Goal: Check status: Check status

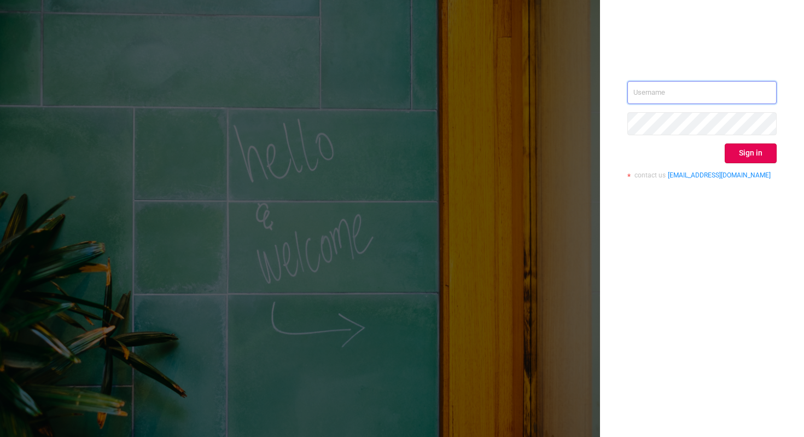
type input "[PERSON_NAME][EMAIL_ADDRESS][DOMAIN_NAME]"
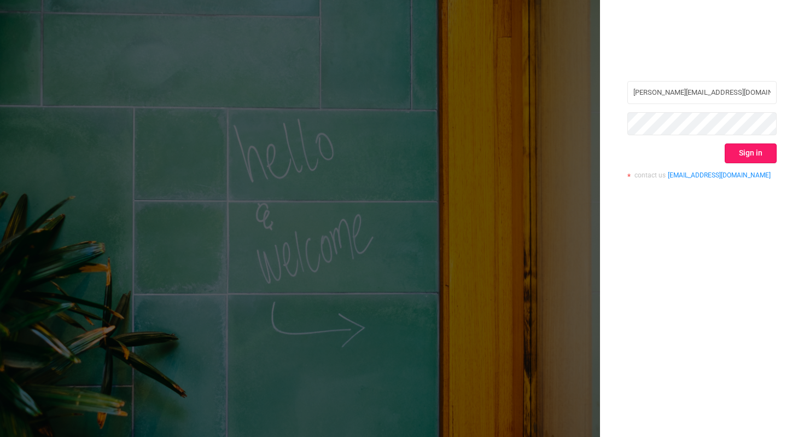
click at [743, 154] on button "Sign in" at bounding box center [751, 153] width 52 height 20
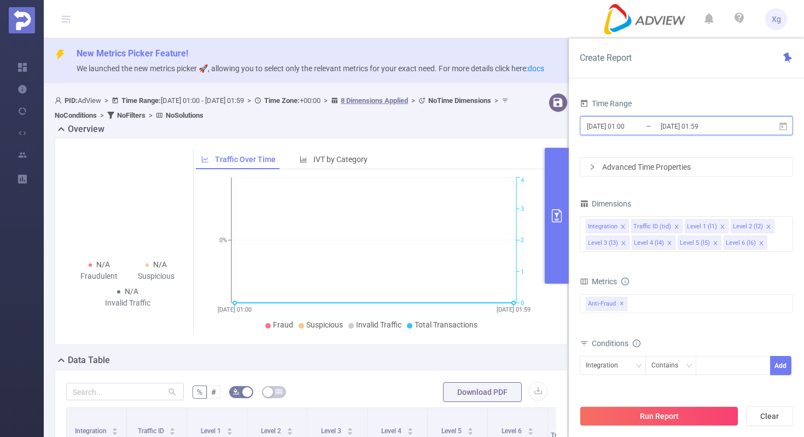
click at [781, 124] on icon at bounding box center [783, 125] width 8 height 8
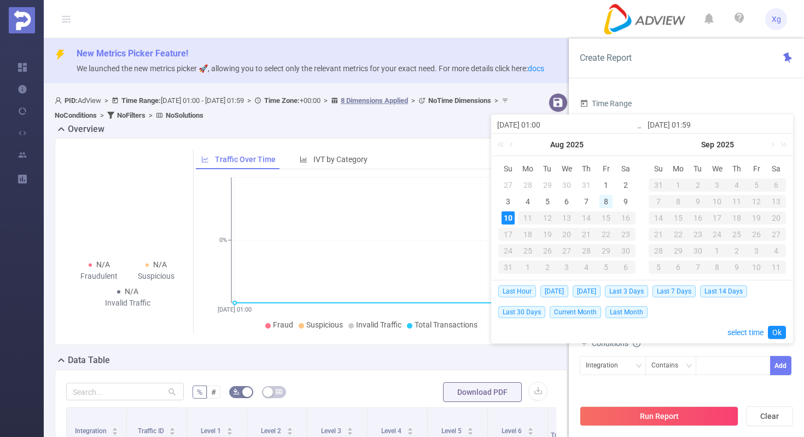
click at [601, 202] on div "8" at bounding box center [606, 201] width 13 height 13
click at [625, 202] on div "9" at bounding box center [625, 201] width 13 height 13
type input "[DATE] 01:00"
type input "[DATE] 01:59"
type input "[DATE] 01:00"
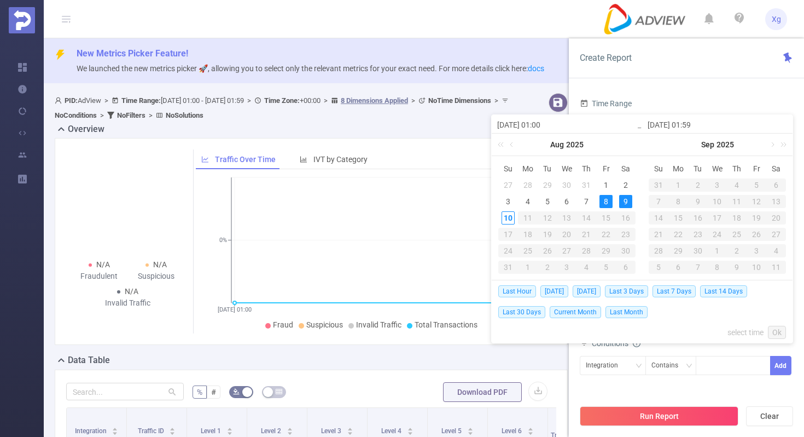
type input "[DATE] 01:59"
click at [776, 334] on link "Ok" at bounding box center [777, 331] width 18 height 13
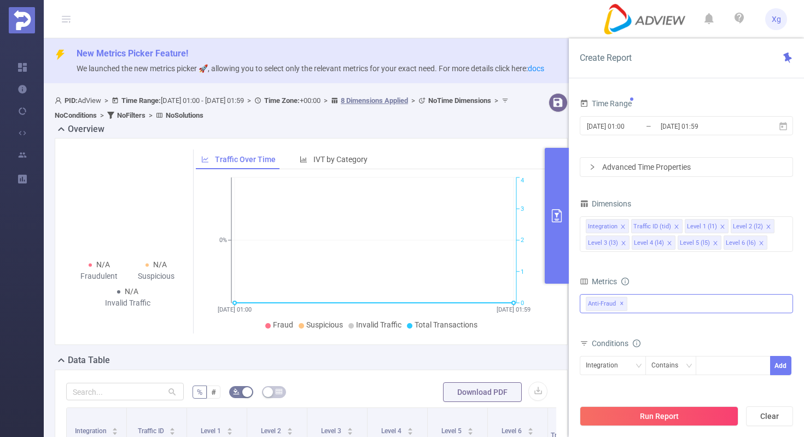
click at [639, 300] on div "Anti-Fraud ✕" at bounding box center [686, 303] width 213 height 19
click at [596, 330] on span at bounding box center [598, 327] width 9 height 9
click at [666, 345] on div "Conditions" at bounding box center [686, 344] width 213 height 18
click at [633, 364] on div "Integration" at bounding box center [613, 365] width 54 height 18
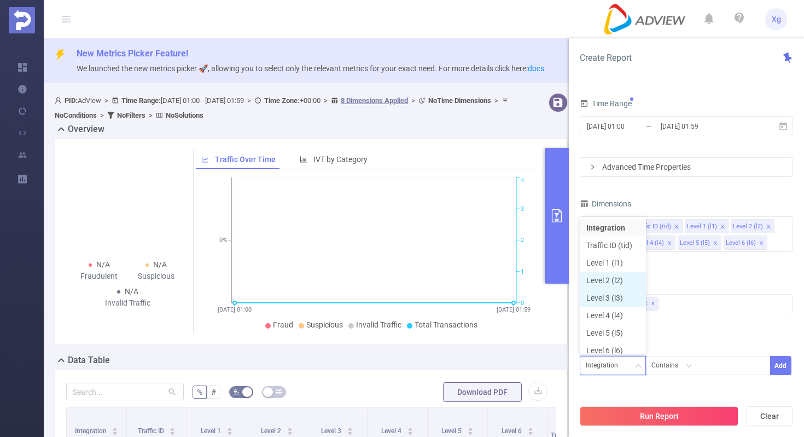
scroll to position [5, 0]
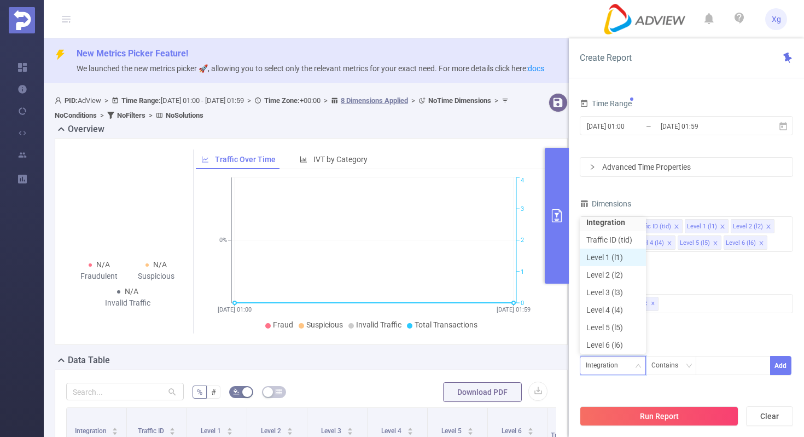
click at [615, 258] on li "Level 1 (l1)" at bounding box center [613, 257] width 66 height 18
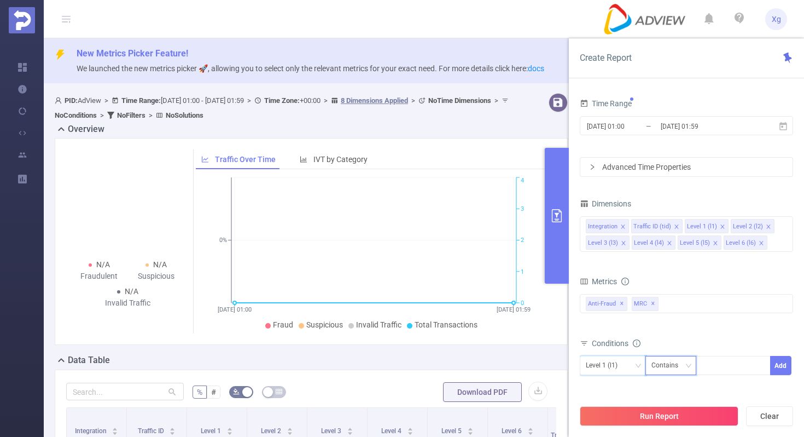
click at [673, 366] on div "Contains" at bounding box center [668, 365] width 34 height 18
click at [680, 305] on li "Is" at bounding box center [681, 308] width 73 height 18
click at [709, 367] on div at bounding box center [733, 365] width 63 height 18
paste input "SDK20250329030407j7ugwqamijtyyb7"
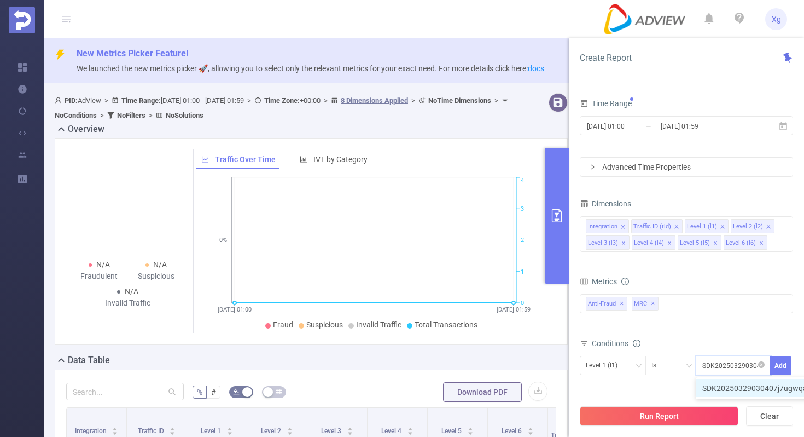
scroll to position [0, 51]
type input "SDK20250329030407j7ugwqamijtyyb7"
click at [779, 369] on button "Add" at bounding box center [780, 365] width 21 height 19
click at [631, 367] on div "Integration" at bounding box center [613, 365] width 54 height 18
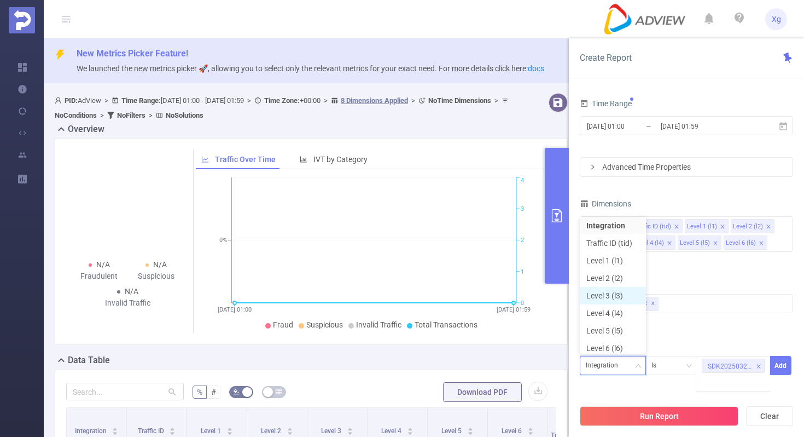
scroll to position [5, 0]
click at [619, 255] on li "Level 1 (l1)" at bounding box center [613, 257] width 66 height 18
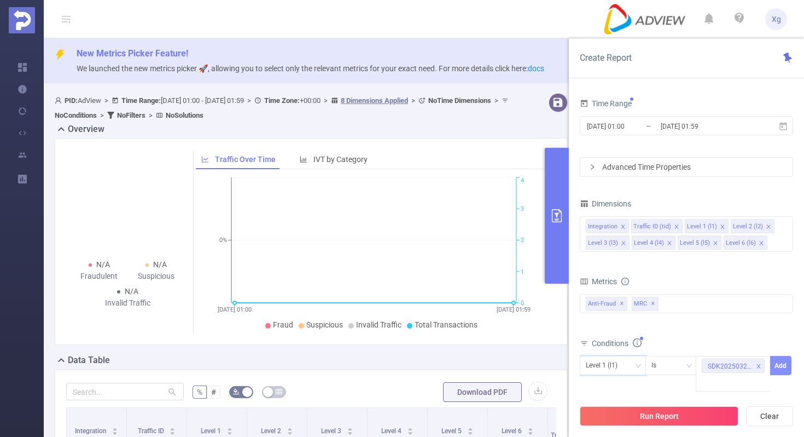
click at [782, 365] on button "Add" at bounding box center [780, 365] width 21 height 19
click at [638, 385] on span "Level 1 (l1) Is ''" at bounding box center [615, 389] width 62 height 14
click at [637, 389] on icon "icon: close" at bounding box center [637, 389] width 4 height 4
click at [637, 367] on icon "icon: down" at bounding box center [638, 365] width 7 height 7
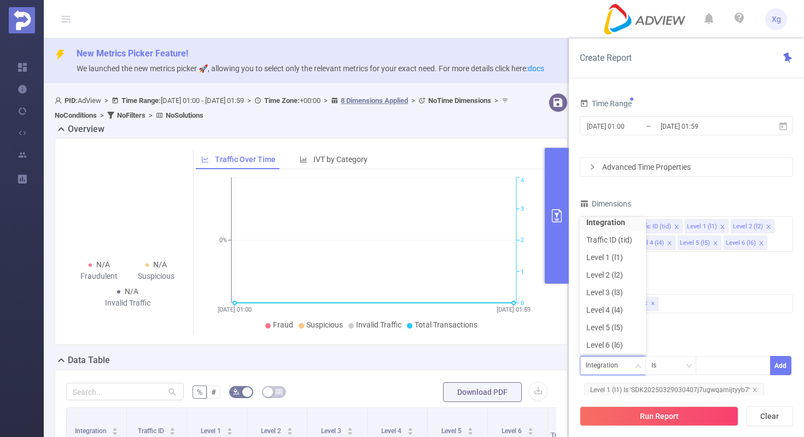
click at [708, 335] on div "Conditions" at bounding box center [686, 344] width 213 height 18
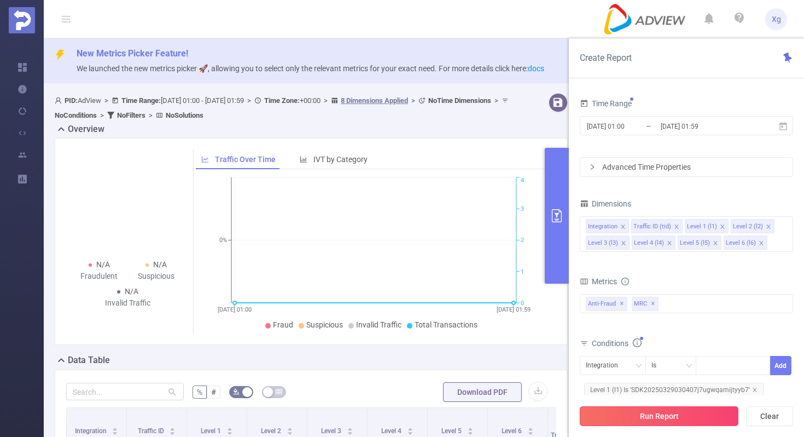
click at [668, 416] on button "Run Report" at bounding box center [659, 416] width 159 height 20
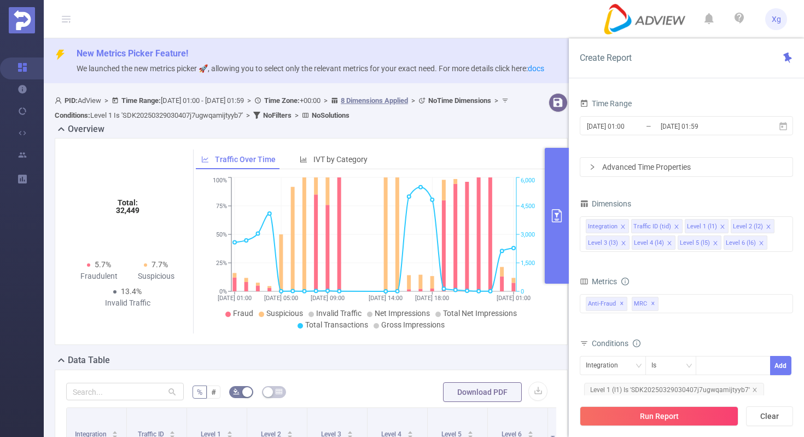
scroll to position [12, 0]
